Goal: Transaction & Acquisition: Purchase product/service

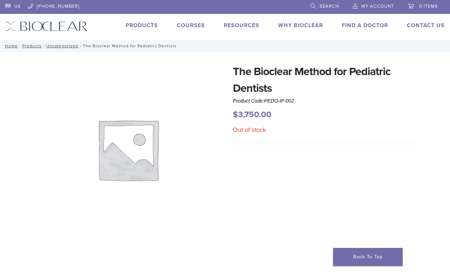
click at [145, 28] on link "Products" at bounding box center [142, 25] width 32 height 7
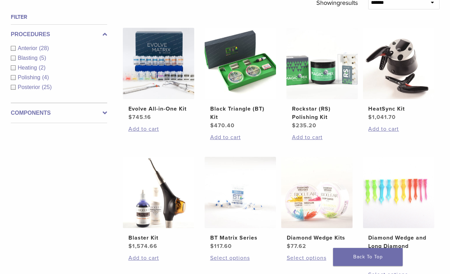
scroll to position [222, 0]
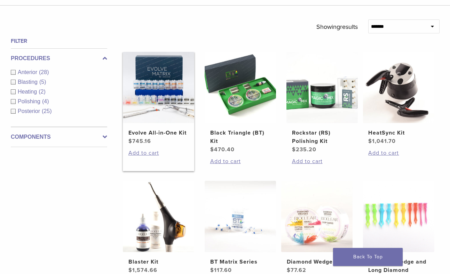
click at [173, 111] on img at bounding box center [158, 87] width 71 height 71
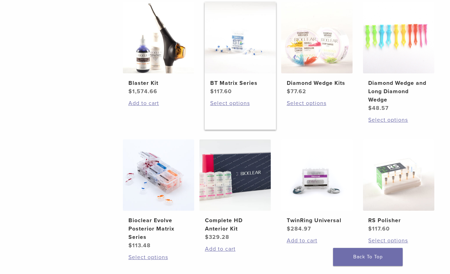
scroll to position [406, 0]
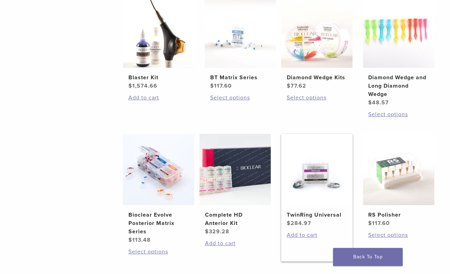
click at [299, 195] on img at bounding box center [316, 169] width 71 height 71
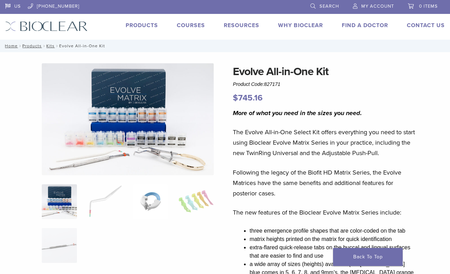
click at [147, 201] on img at bounding box center [150, 202] width 35 height 35
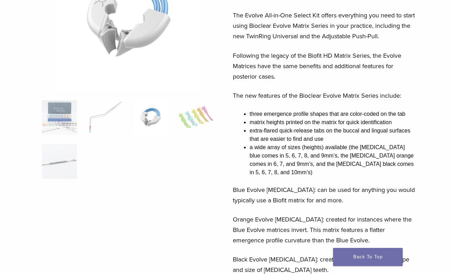
scroll to position [143, 0]
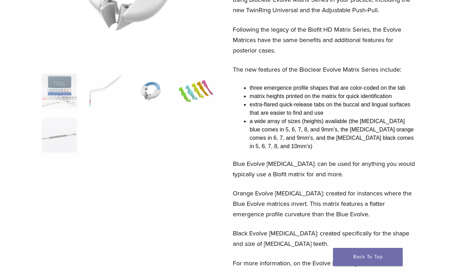
click at [191, 88] on img at bounding box center [196, 91] width 35 height 35
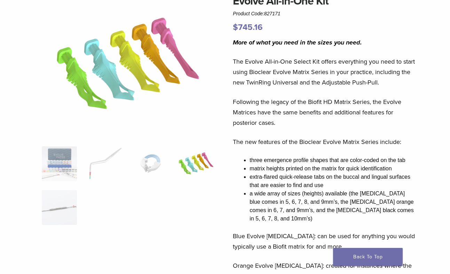
scroll to position [67, 0]
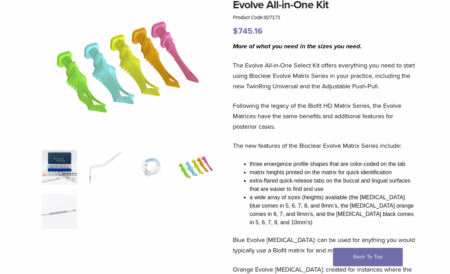
click at [66, 161] on img at bounding box center [59, 167] width 35 height 35
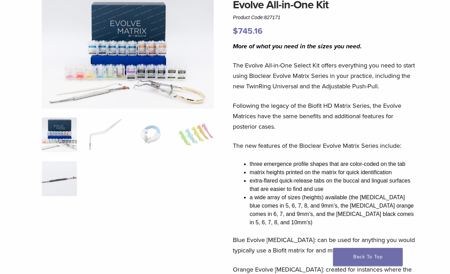
click at [59, 175] on img at bounding box center [59, 179] width 35 height 35
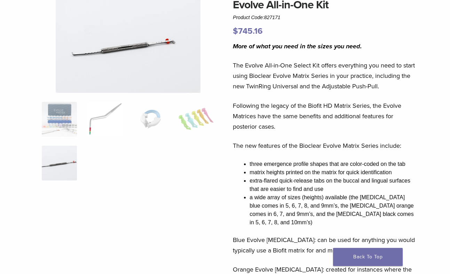
click at [90, 117] on img at bounding box center [104, 119] width 35 height 35
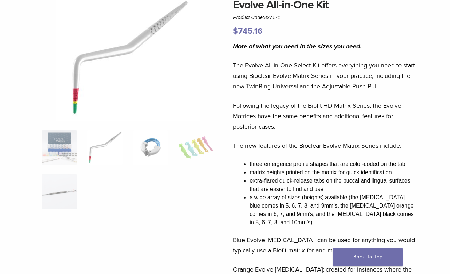
click at [146, 144] on img at bounding box center [150, 148] width 35 height 35
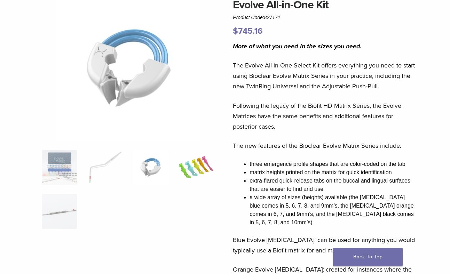
click at [196, 172] on img at bounding box center [196, 167] width 35 height 35
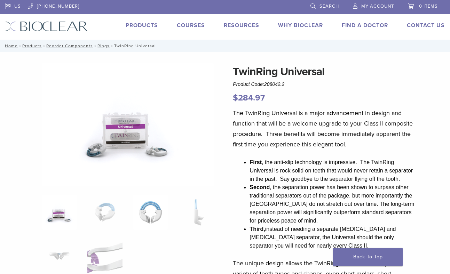
click at [149, 215] on img at bounding box center [150, 212] width 35 height 35
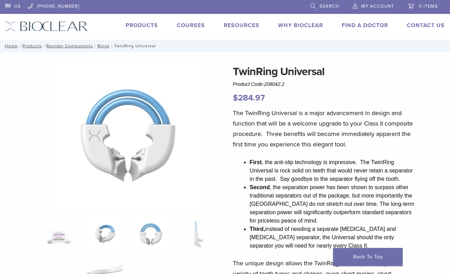
click at [108, 232] on img at bounding box center [104, 234] width 35 height 35
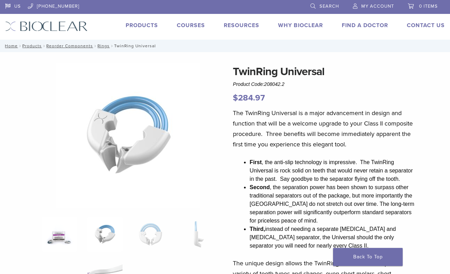
click at [65, 244] on img at bounding box center [59, 234] width 35 height 35
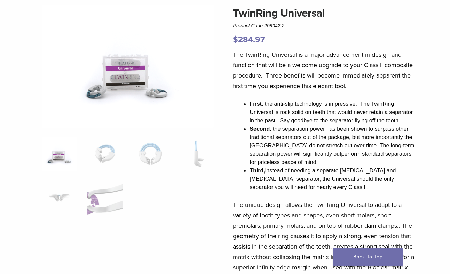
scroll to position [59, 0]
click at [96, 208] on img at bounding box center [104, 197] width 35 height 35
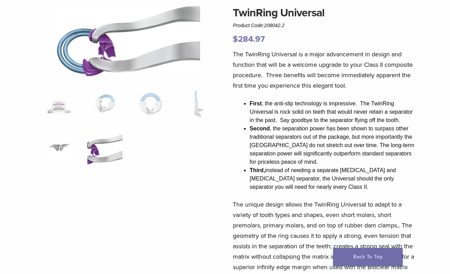
click at [61, 143] on img at bounding box center [59, 148] width 35 height 35
